Goal: Navigation & Orientation: Go to known website

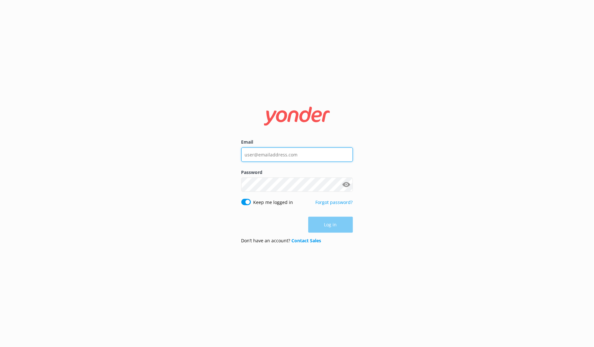
type input "[EMAIL_ADDRESS][DOMAIN_NAME]"
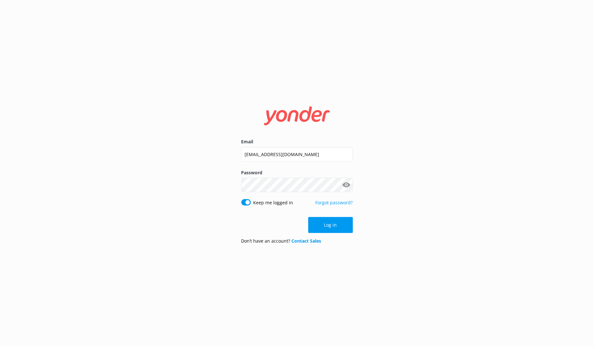
click at [345, 225] on div "Log in" at bounding box center [297, 225] width 112 height 16
click at [336, 225] on button "Log in" at bounding box center [330, 225] width 45 height 16
